Goal: Find specific page/section: Find specific page/section

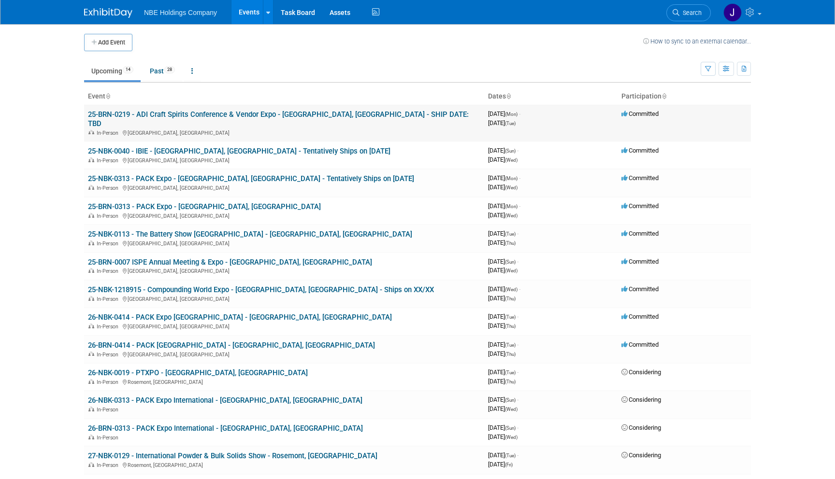
click at [267, 111] on link "25-BRN-0219 - ADI Craft Spirits Conference & Vendor Expo - [GEOGRAPHIC_DATA], […" at bounding box center [278, 119] width 381 height 18
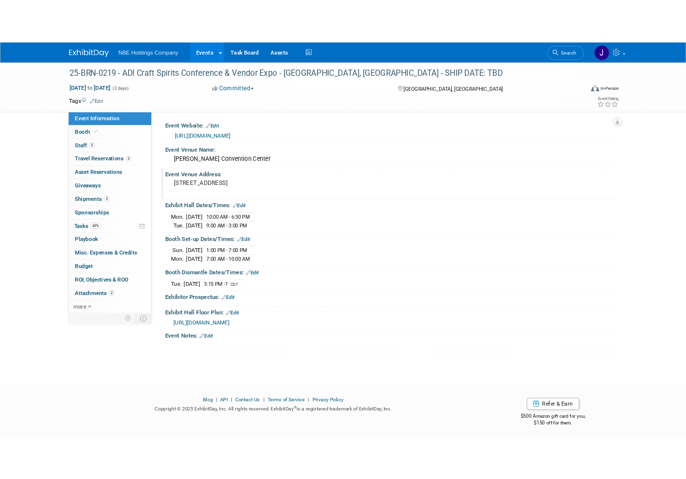
scroll to position [2, 0]
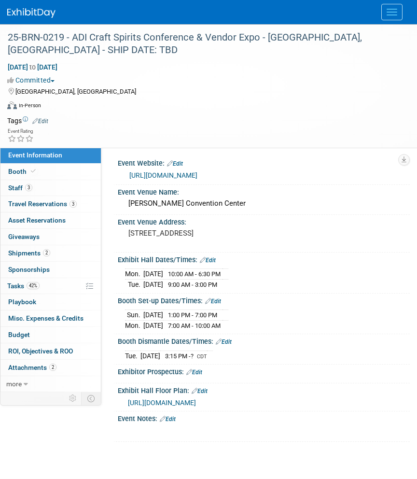
click at [196, 402] on span "https://shows.map-dynamics.com/adi2025/?register" at bounding box center [162, 403] width 68 height 8
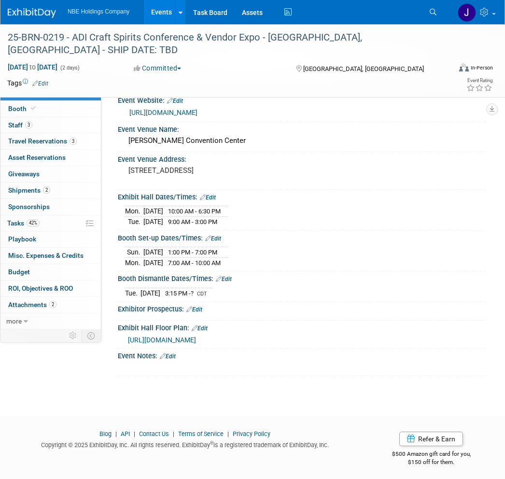
click at [198, 109] on link "https://distilling.com/event/adi-2025-san-antonio/" at bounding box center [163, 113] width 68 height 8
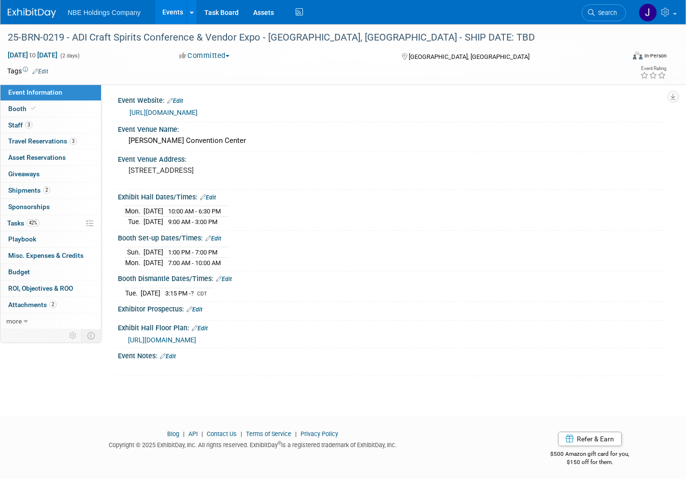
click at [198, 113] on link "https://distilling.com/event/adi-2025-san-antonio/" at bounding box center [163, 113] width 68 height 8
click at [19, 121] on span "Staff 3" at bounding box center [20, 125] width 24 height 8
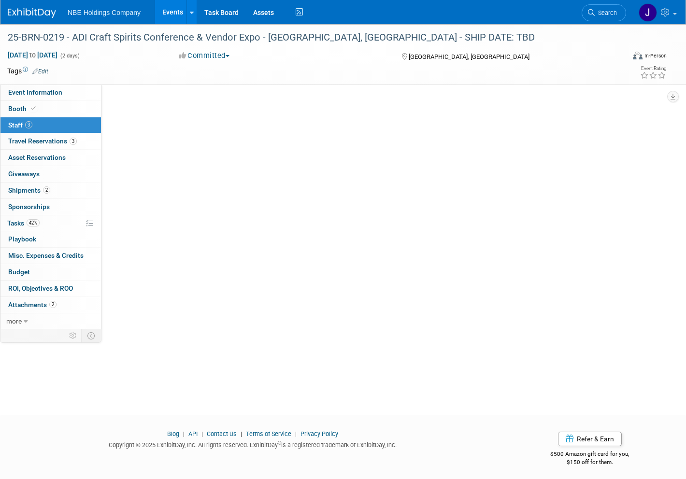
scroll to position [0, 0]
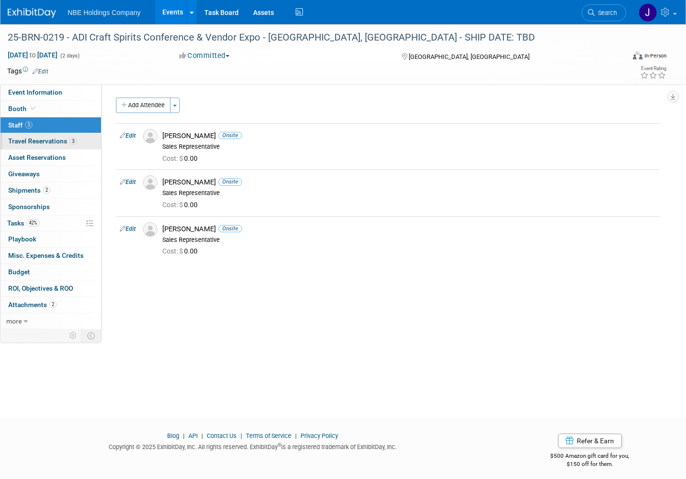
click at [51, 143] on span "Travel Reservations 3" at bounding box center [42, 141] width 69 height 8
